Goal: Task Accomplishment & Management: Use online tool/utility

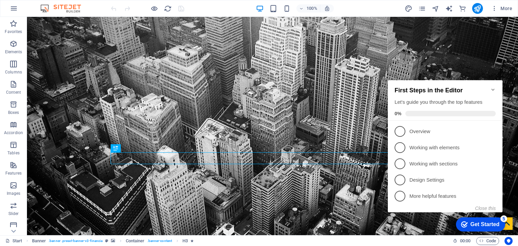
click at [494, 89] on icon "Minimize checklist" at bounding box center [492, 90] width 3 height 2
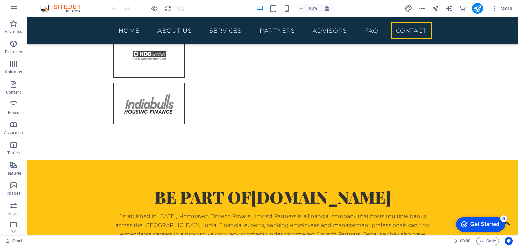
scroll to position [2789, 0]
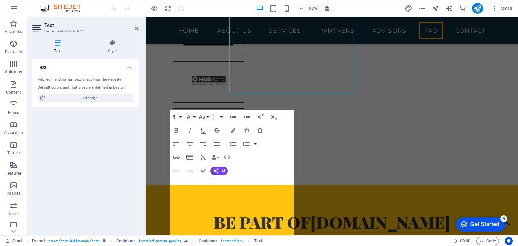
scroll to position [2783, 0]
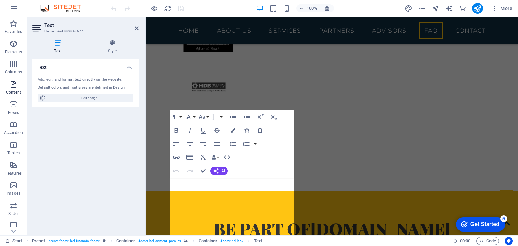
click at [11, 88] on icon "button" at bounding box center [13, 84] width 8 height 8
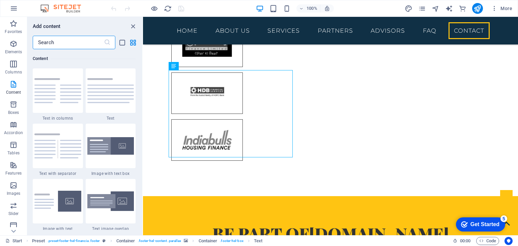
scroll to position [2951, 0]
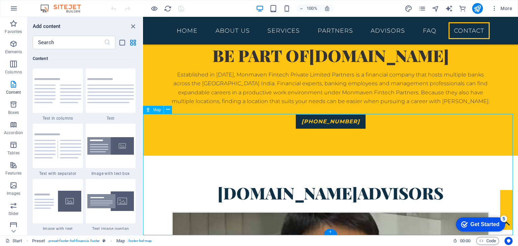
drag, startPoint x: 329, startPoint y: 172, endPoint x: 361, endPoint y: 191, distance: 36.9
click at [132, 25] on icon "close panel" at bounding box center [133, 27] width 8 height 8
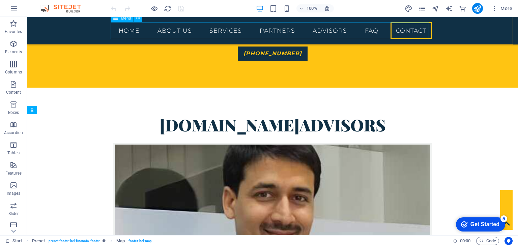
scroll to position [2789, 0]
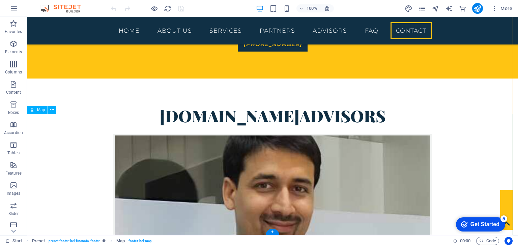
select select "1"
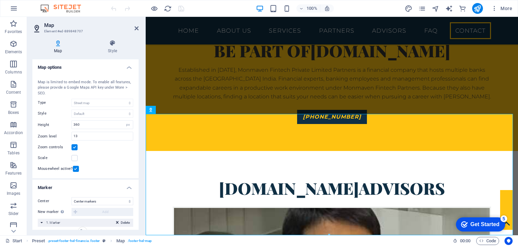
click at [126, 67] on h4 "Map options" at bounding box center [85, 65] width 106 height 12
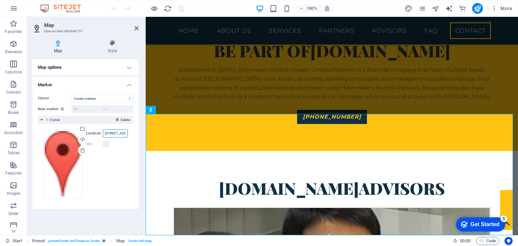
click at [112, 133] on input "[STREET_ADDRESS][US_STATE]" at bounding box center [115, 133] width 25 height 8
click at [92, 134] on label "Location" at bounding box center [94, 133] width 17 height 8
click at [103, 134] on input "[STREET_ADDRESS][US_STATE]" at bounding box center [115, 133] width 25 height 8
click at [117, 118] on icon at bounding box center [117, 121] width 3 height 8
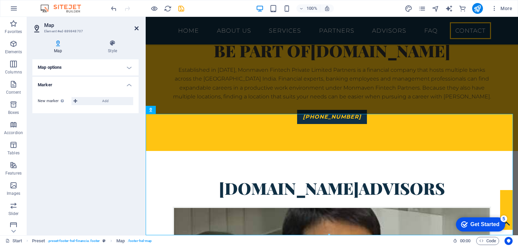
click at [136, 26] on icon at bounding box center [137, 28] width 4 height 5
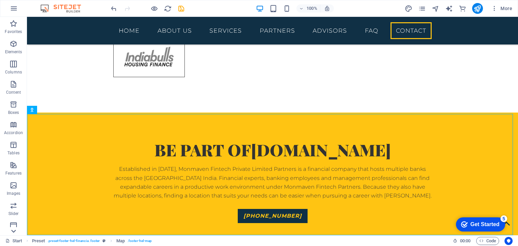
click at [11, 26] on icon at bounding box center [13, 20] width 9 height 9
click at [14, 18] on icon at bounding box center [13, 20] width 9 height 9
click at [14, 18] on button "Favorites" at bounding box center [13, 27] width 27 height 20
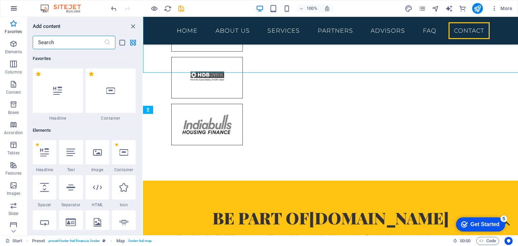
scroll to position [2951, 0]
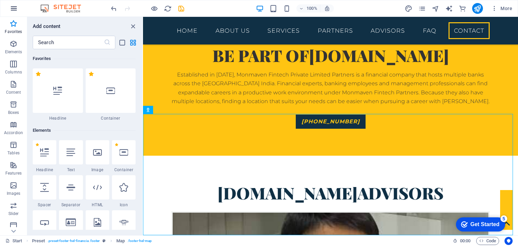
click at [12, 3] on button "button" at bounding box center [14, 8] width 16 height 16
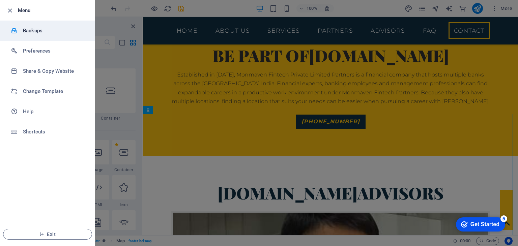
click at [28, 32] on h6 "Backups" at bounding box center [54, 31] width 62 height 8
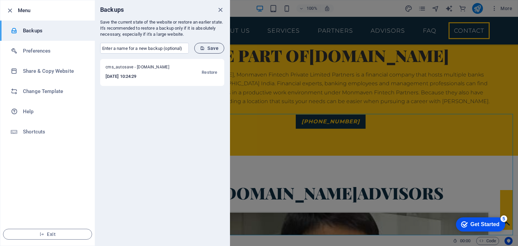
click at [209, 46] on span "Save" at bounding box center [209, 48] width 19 height 5
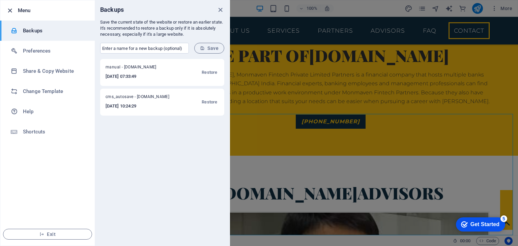
click at [7, 10] on icon "button" at bounding box center [10, 11] width 8 height 8
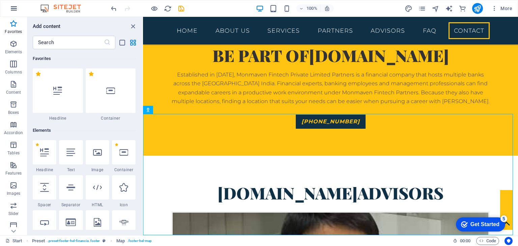
click at [13, 7] on icon "button" at bounding box center [14, 8] width 8 height 8
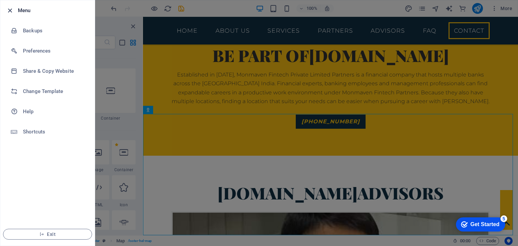
click at [9, 8] on icon "button" at bounding box center [10, 11] width 8 height 8
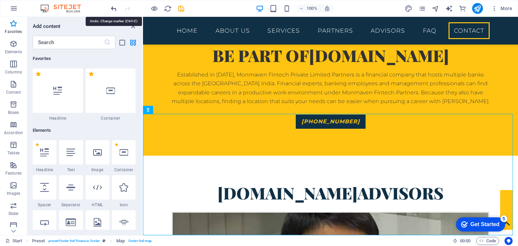
click at [112, 8] on icon "undo" at bounding box center [114, 9] width 8 height 8
click at [424, 10] on icon "pages" at bounding box center [422, 9] width 8 height 8
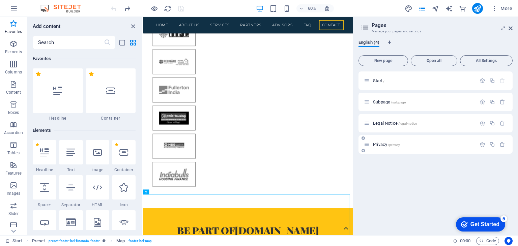
click at [393, 147] on div "Privacy /privacy" at bounding box center [420, 145] width 112 height 8
click at [367, 123] on icon at bounding box center [367, 123] width 6 height 6
click at [483, 125] on icon "button" at bounding box center [483, 123] width 6 height 6
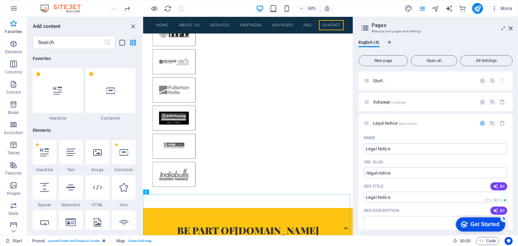
click at [513, 140] on div "English (4) New page Open all All Settings Start / Subpage /subpage Legal Notic…" at bounding box center [435, 134] width 165 height 201
drag, startPoint x: 513, startPoint y: 140, endPoint x: 513, endPoint y: 168, distance: 28.0
click at [513, 168] on div "English (4) New page Open all All Settings Start / Subpage /subpage Legal Notic…" at bounding box center [435, 134] width 165 height 201
drag, startPoint x: 510, startPoint y: 141, endPoint x: 511, endPoint y: 151, distance: 10.5
click at [511, 151] on div "Start / Subpage /subpage Legal Notice /legal-notice Name Legal Notice ​ URL SLU…" at bounding box center [435, 150] width 154 height 158
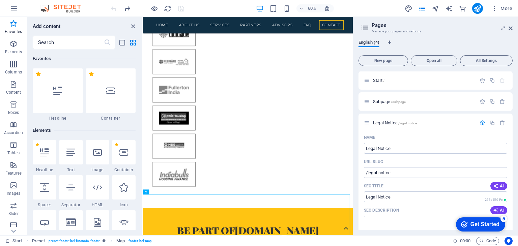
scroll to position [0, 0]
click at [511, 30] on icon at bounding box center [511, 28] width 4 height 5
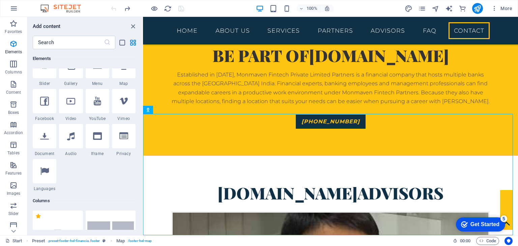
scroll to position [172, 0]
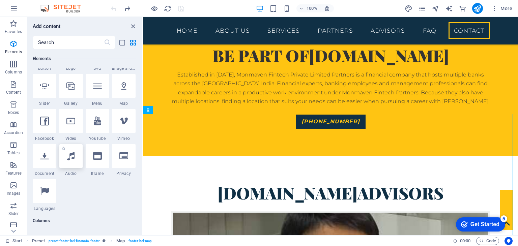
click at [69, 152] on icon at bounding box center [70, 156] width 7 height 9
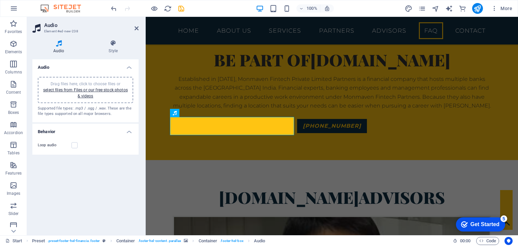
scroll to position [2809, 0]
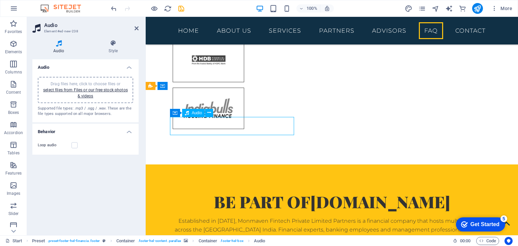
drag, startPoint x: 293, startPoint y: 118, endPoint x: 251, endPoint y: 123, distance: 42.9
drag, startPoint x: 251, startPoint y: 123, endPoint x: 292, endPoint y: 96, distance: 49.2
drag, startPoint x: 326, startPoint y: 129, endPoint x: 248, endPoint y: 80, distance: 92.0
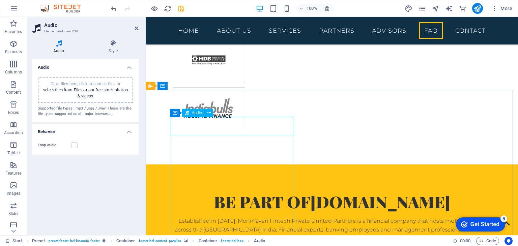
drag, startPoint x: 218, startPoint y: 124, endPoint x: 257, endPoint y: 125, distance: 38.5
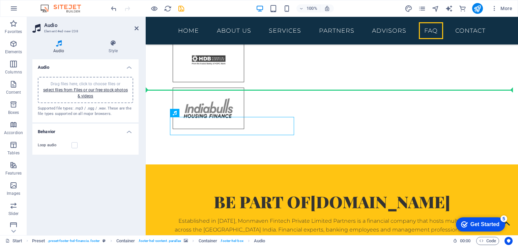
drag, startPoint x: 257, startPoint y: 125, endPoint x: 236, endPoint y: 83, distance: 46.9
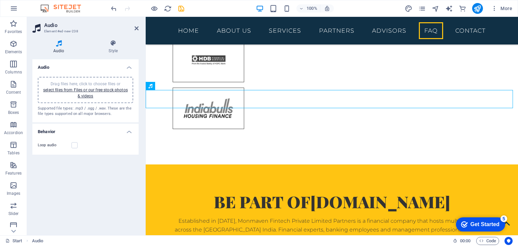
click at [145, 106] on aside "Audio Element #ed-new-238 Audio Style Audio Drag files here, click to choose fi…" at bounding box center [86, 126] width 119 height 219
drag, startPoint x: 290, startPoint y: 122, endPoint x: 305, endPoint y: 103, distance: 24.3
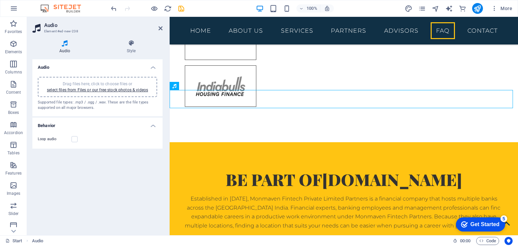
scroll to position [2863, 0]
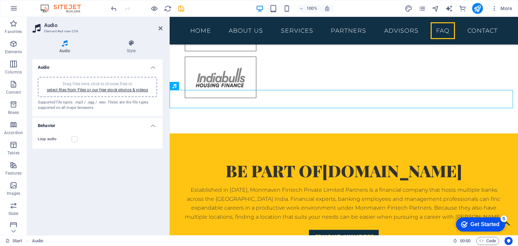
click at [170, 89] on div "H3 Banner Container Container Text Banner Info Bar Container Map Preset Contain…" at bounding box center [344, 126] width 348 height 219
drag, startPoint x: 340, startPoint y: 106, endPoint x: 197, endPoint y: 92, distance: 143.7
drag, startPoint x: 199, startPoint y: 96, endPoint x: 206, endPoint y: 115, distance: 19.6
click at [73, 140] on label at bounding box center [74, 139] width 6 height 6
click at [0, 0] on input "Loop audio" at bounding box center [0, 0] width 0 height 0
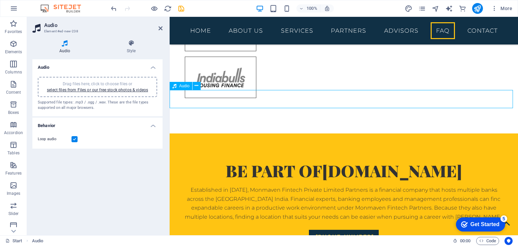
click at [76, 139] on label at bounding box center [74, 139] width 6 height 6
click at [0, 0] on input "Loop audio" at bounding box center [0, 0] width 0 height 0
